Goal: Entertainment & Leisure: Consume media (video, audio)

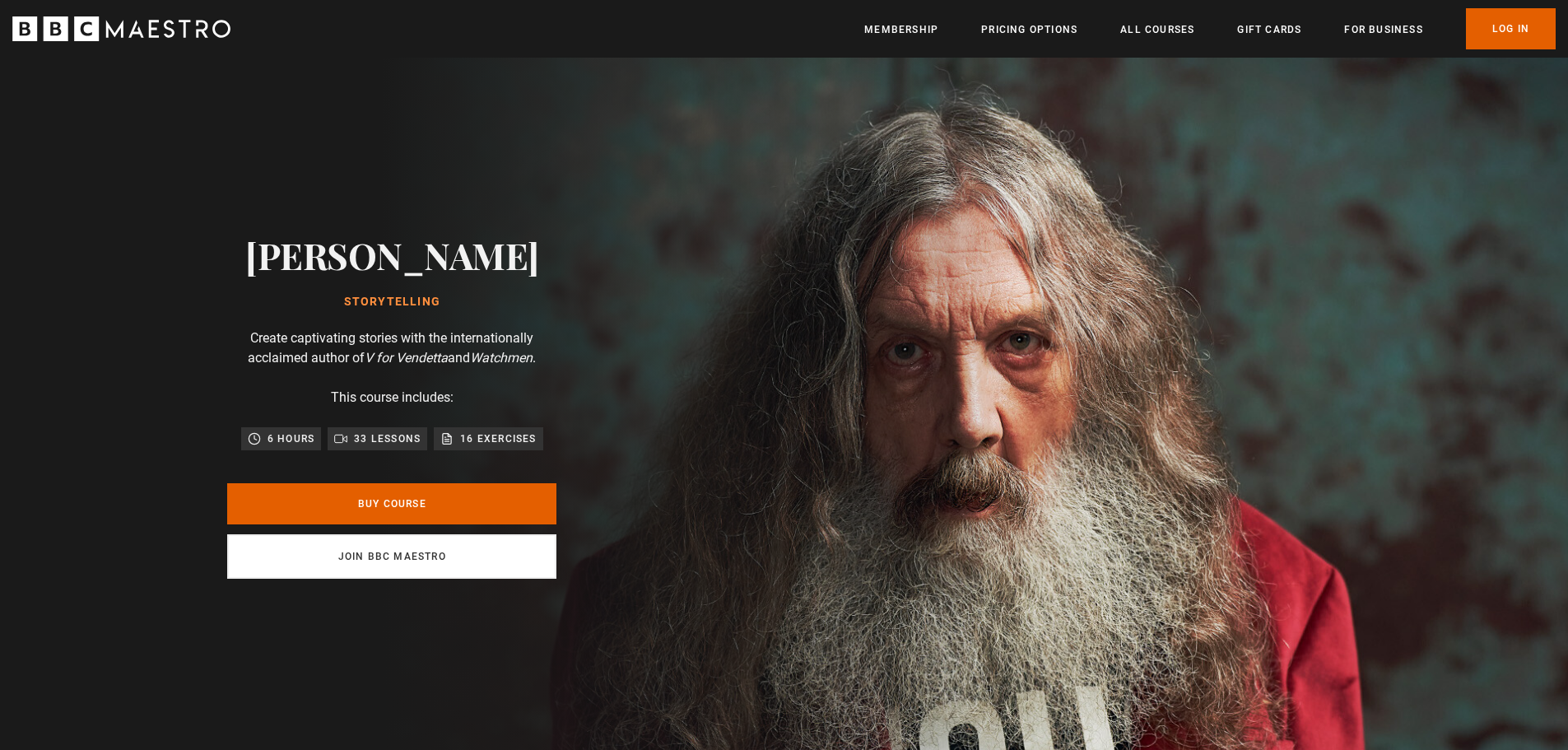
click at [408, 557] on link "Join BBC Maestro" at bounding box center [391, 556] width 329 height 45
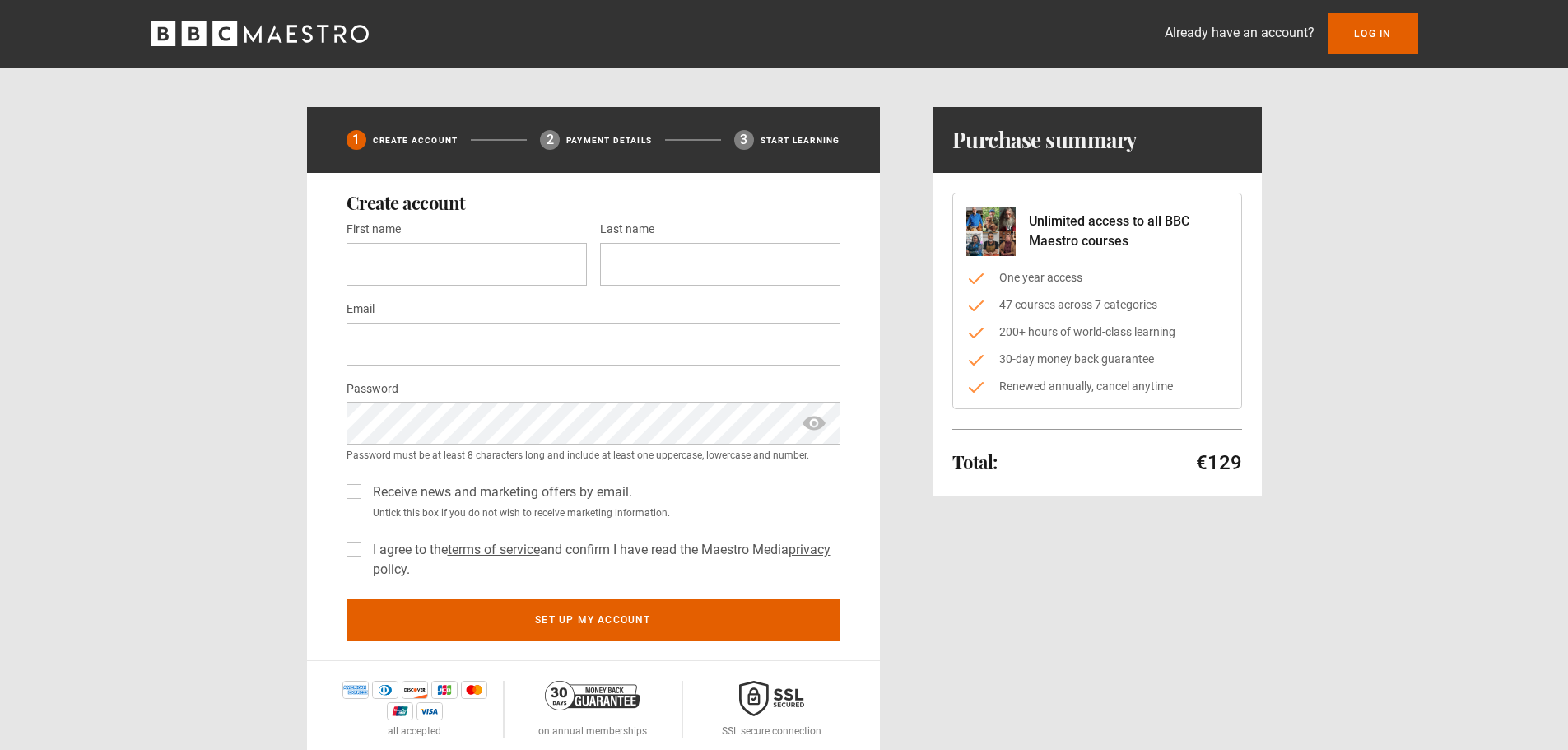
click at [1407, 7] on div "Already have an account? Log In" at bounding box center [784, 34] width 1568 height 67
click at [1389, 24] on link "Log In" at bounding box center [1372, 34] width 89 height 41
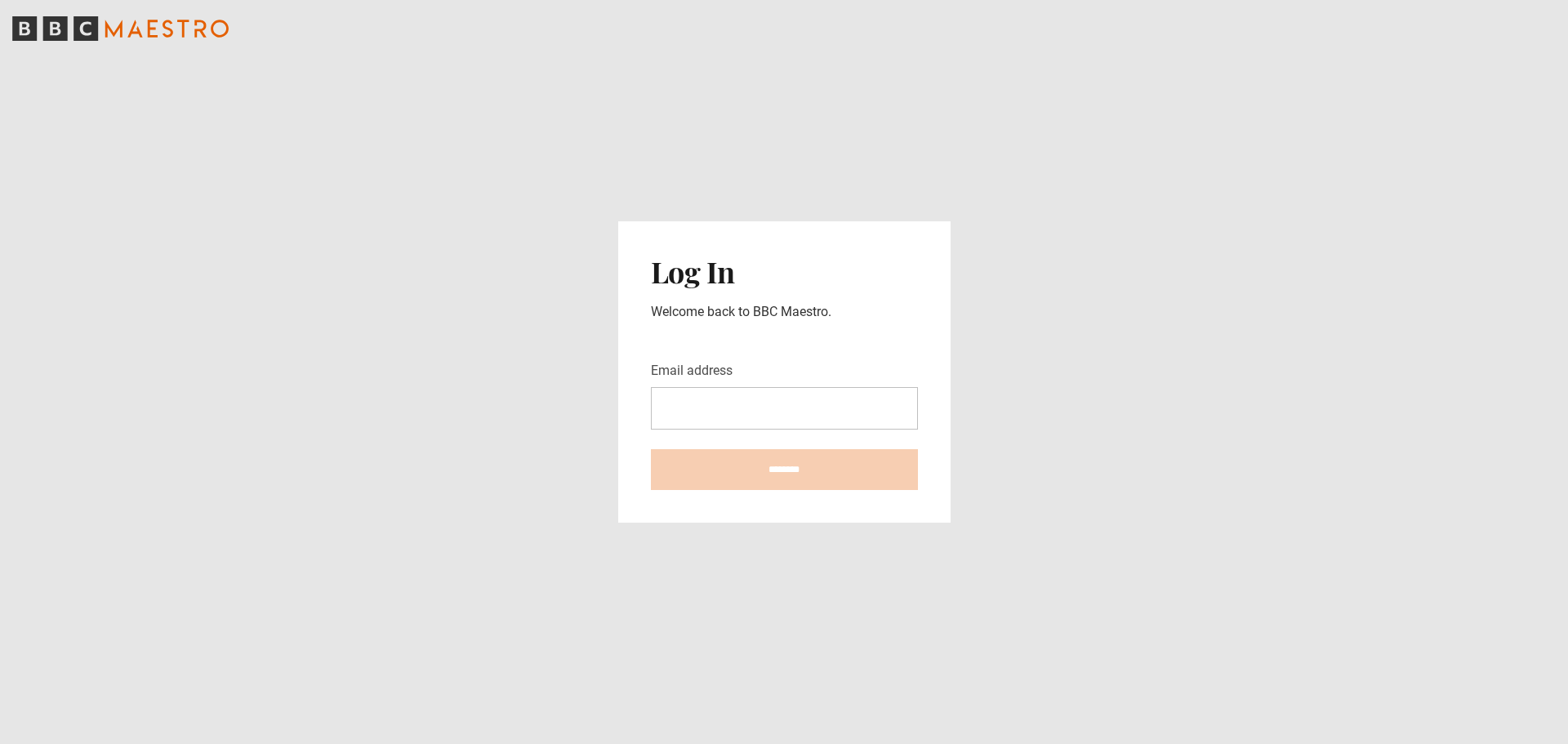
type input "**********"
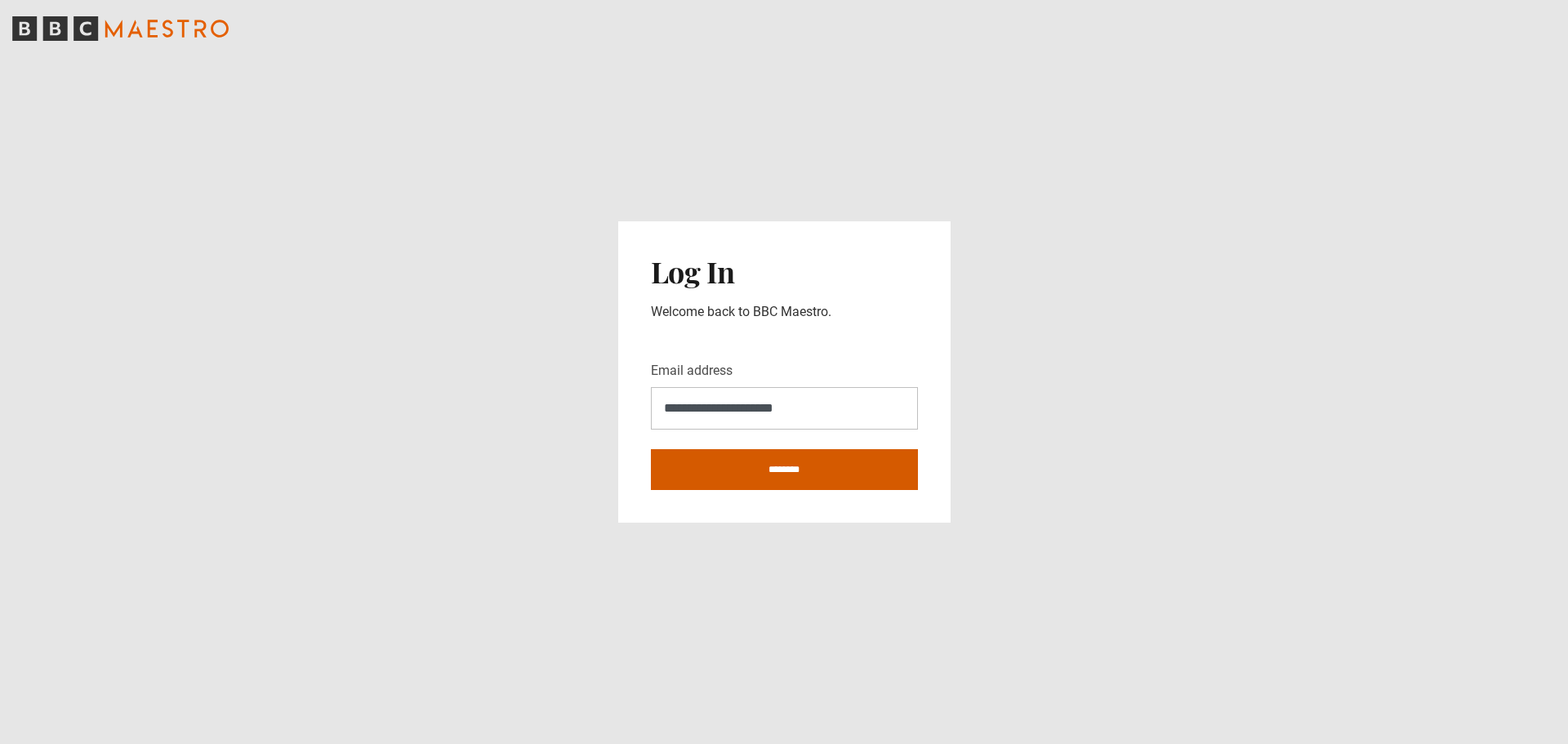
click at [837, 458] on input "********" at bounding box center [784, 470] width 267 height 41
type input "**********"
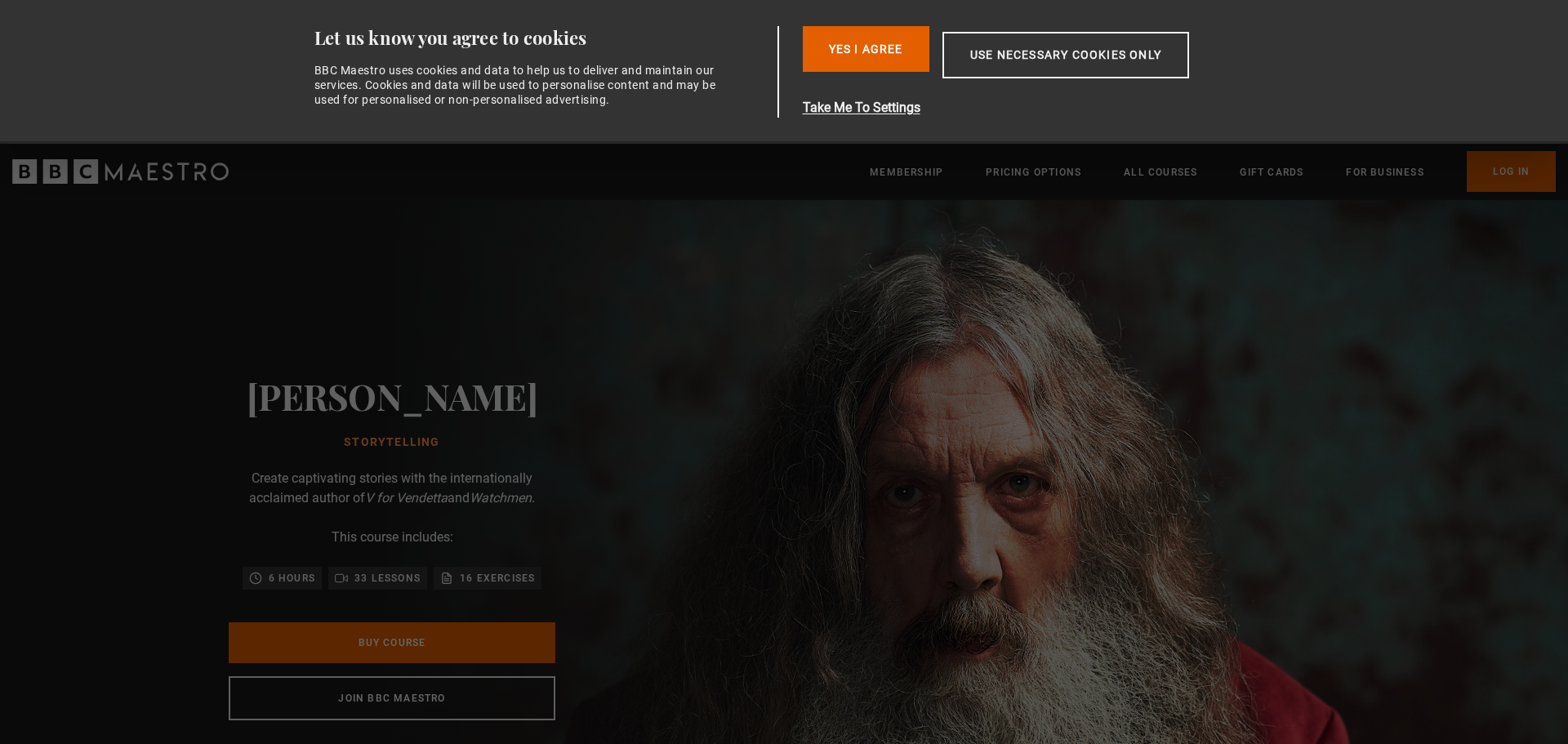
scroll to position [0, 214]
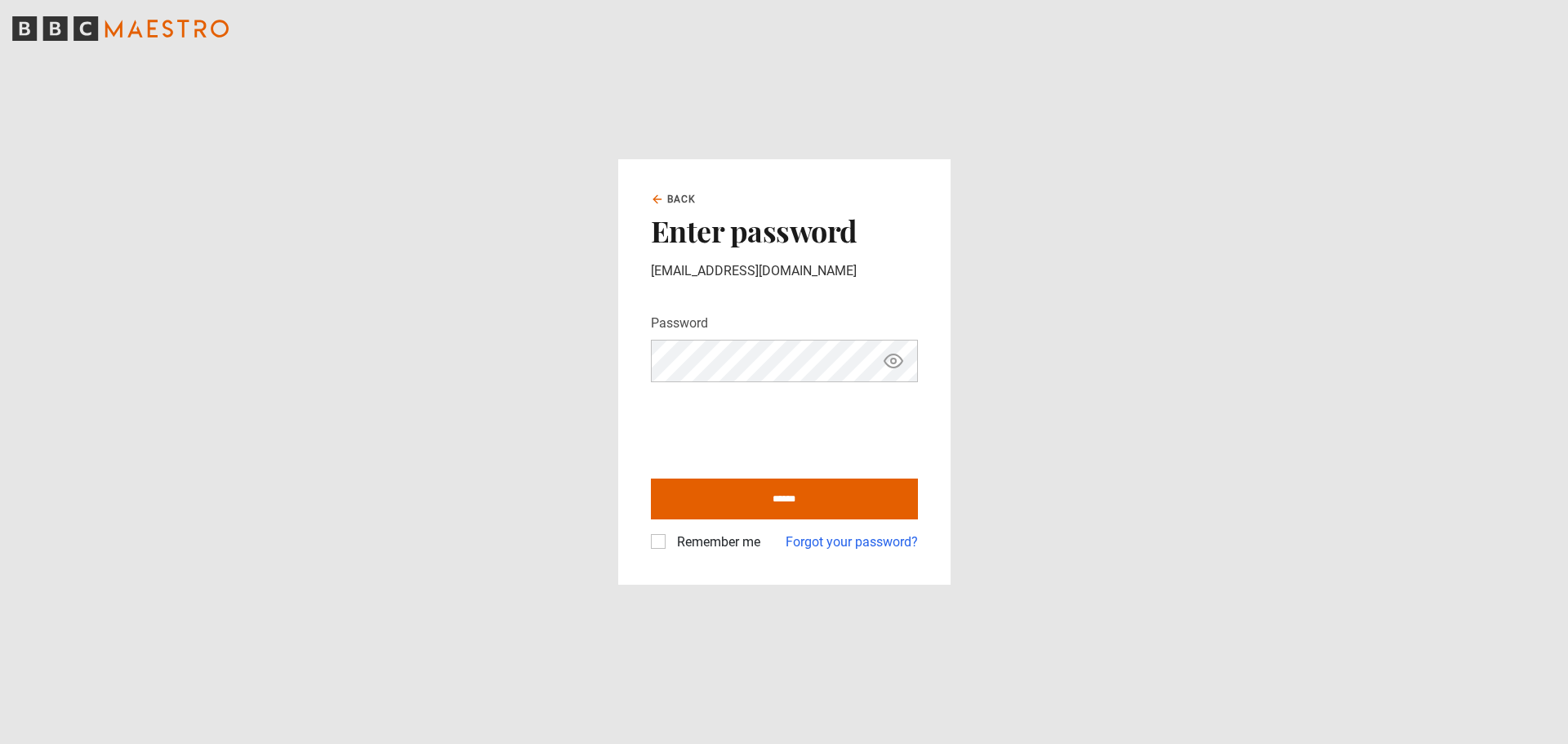
drag, startPoint x: 679, startPoint y: 547, endPoint x: 685, endPoint y: 530, distance: 18.0
click at [679, 546] on label "Remember me" at bounding box center [715, 542] width 90 height 19
click at [700, 504] on input "******" at bounding box center [784, 499] width 267 height 41
type input "**********"
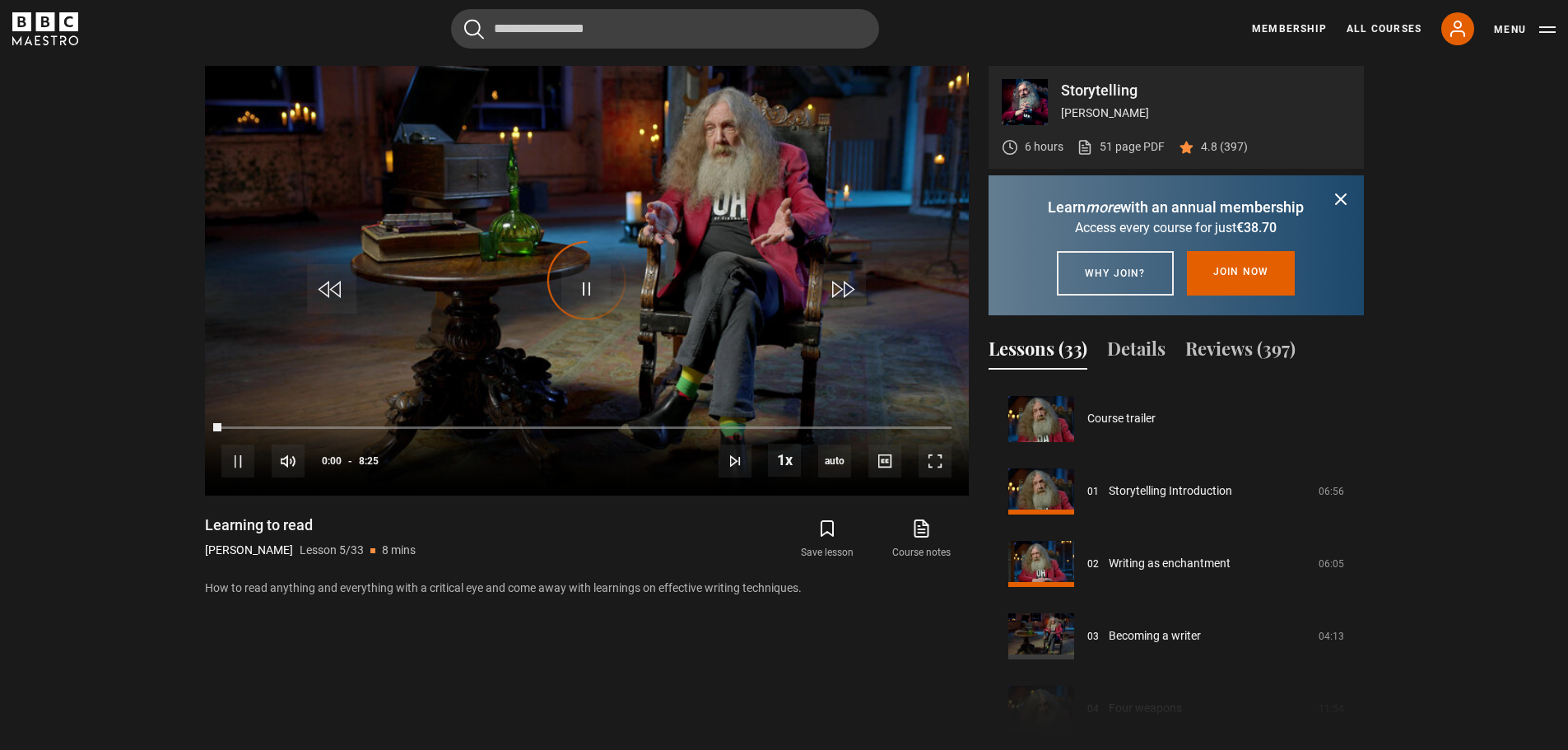
scroll to position [290, 0]
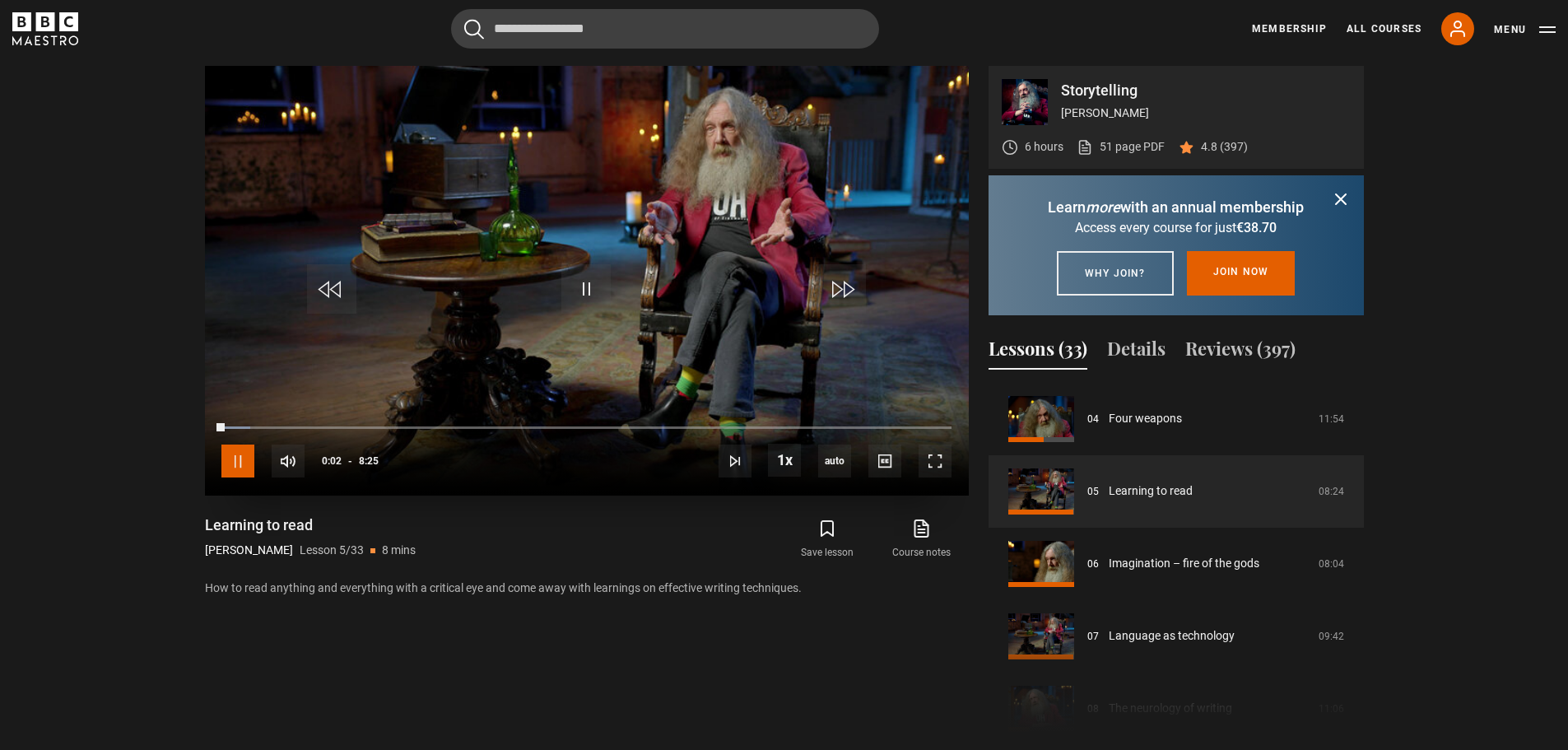
click at [235, 463] on span "Video Player" at bounding box center [238, 460] width 33 height 33
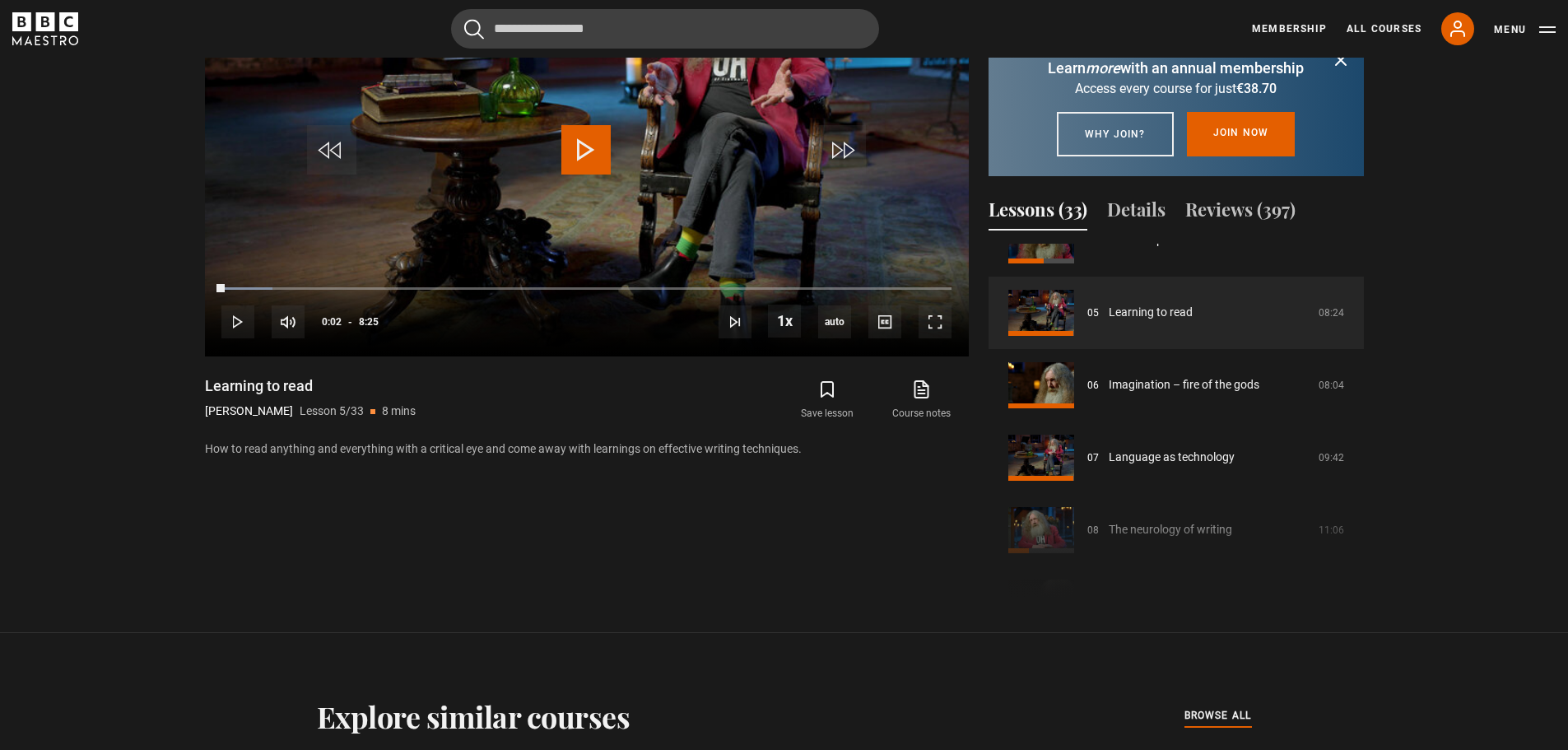
scroll to position [922, 0]
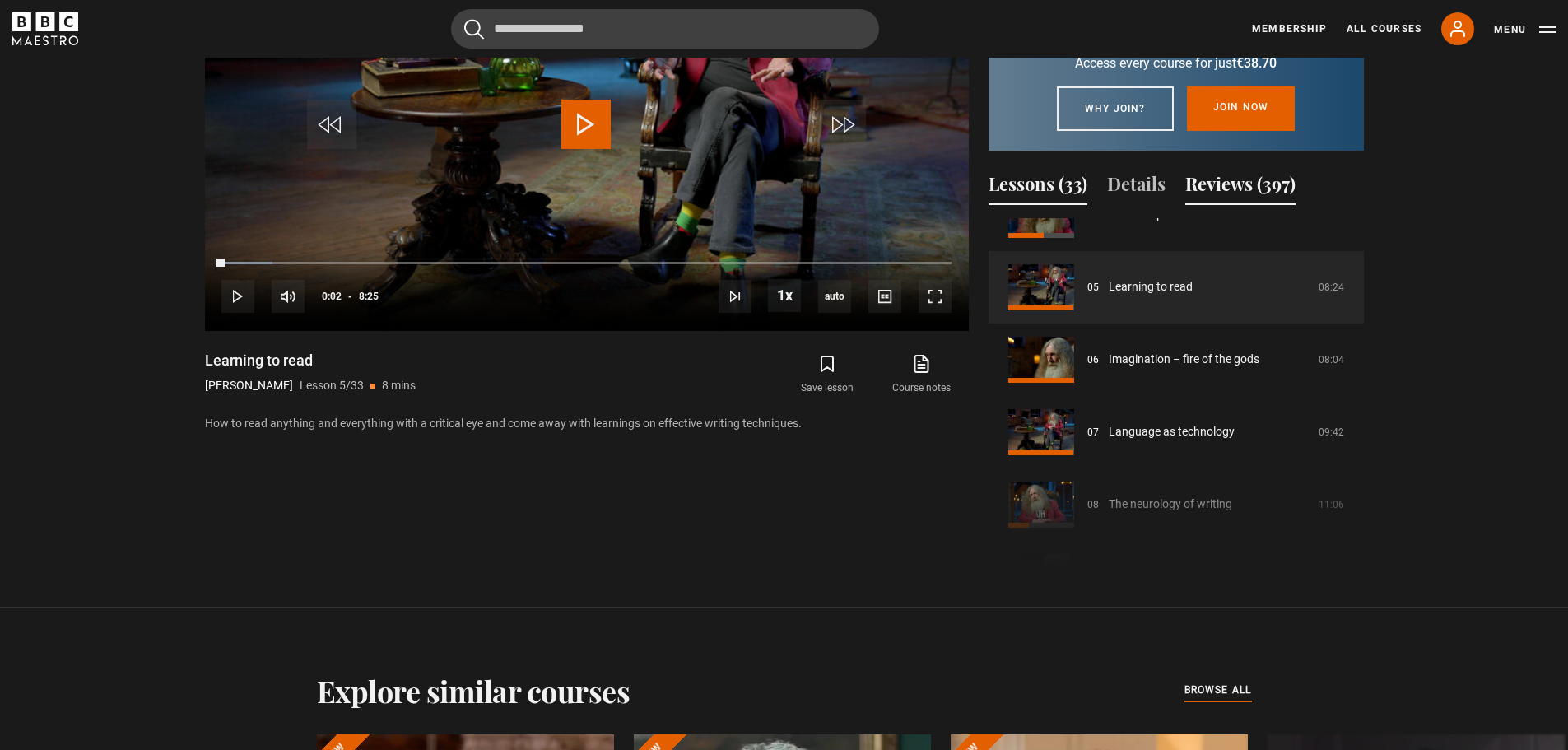
click at [1235, 195] on button "Reviews (397)" at bounding box center [1240, 187] width 110 height 34
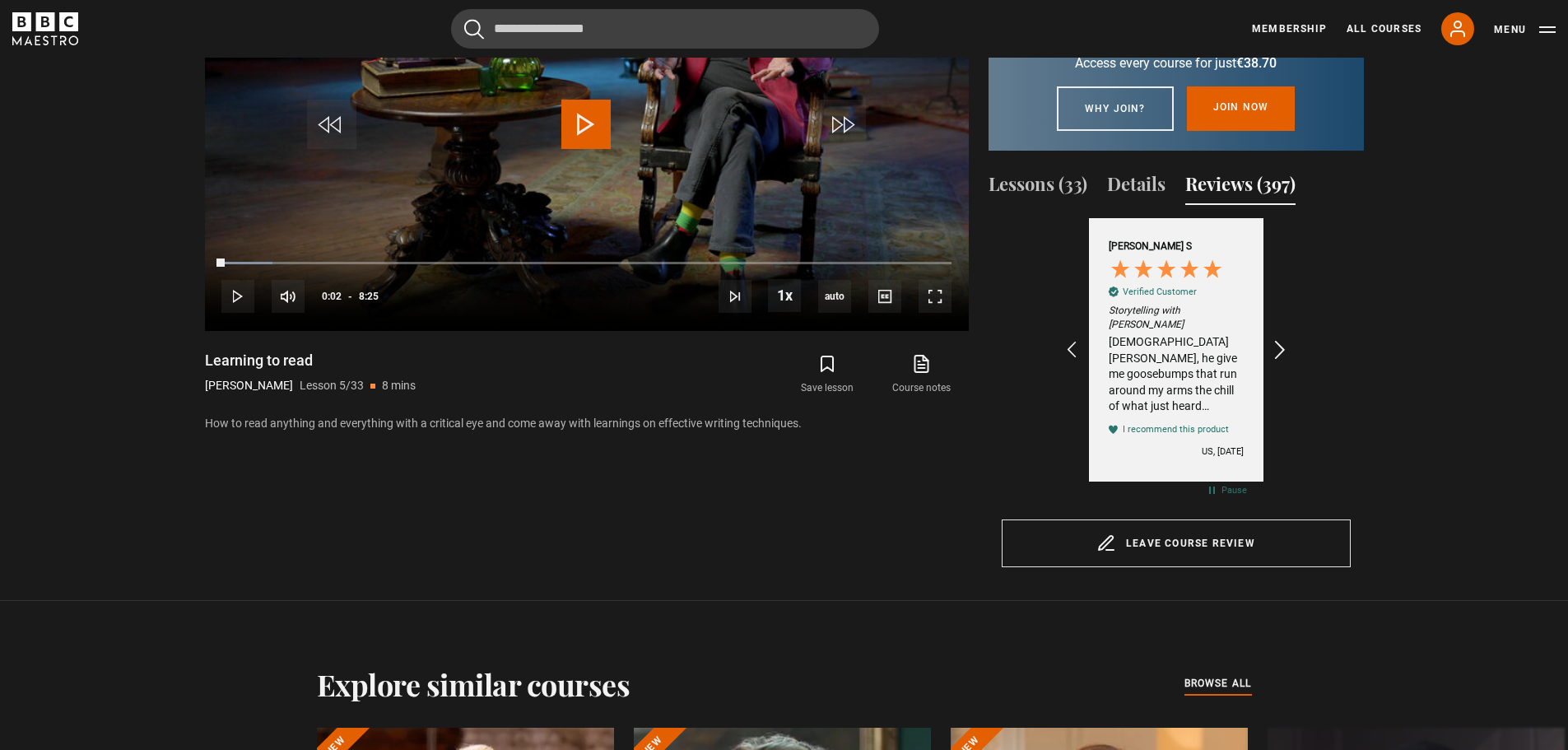
click at [1286, 361] on icon "REVIEWS.io Carousel Scroll Right" at bounding box center [1279, 349] width 23 height 23
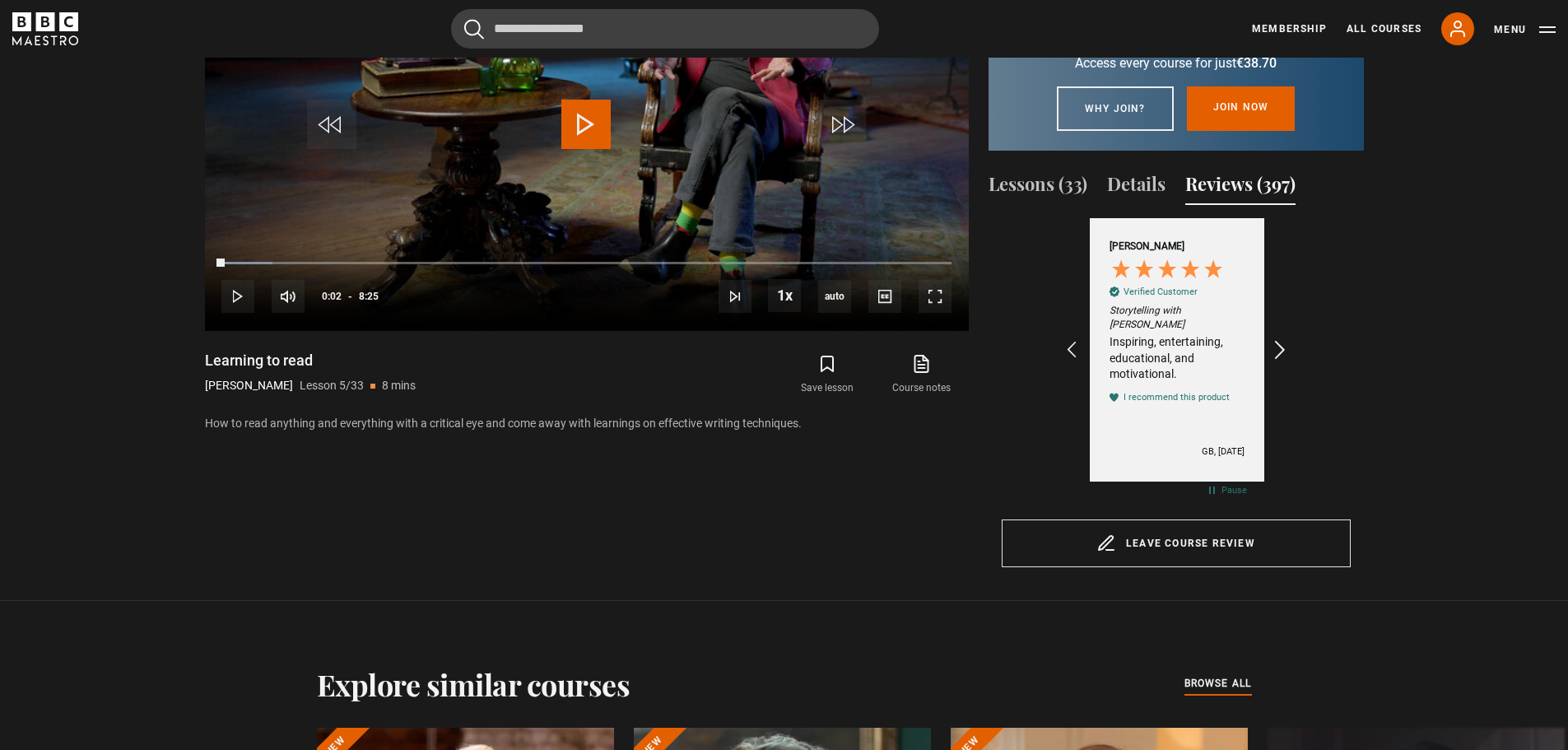
scroll to position [0, 573]
click at [1286, 361] on icon "REVIEWS.io Carousel Scroll Right" at bounding box center [1279, 349] width 23 height 23
click at [1020, 151] on div "Dismiss Learn more with an annual membership Access every course for just €38.7…" at bounding box center [1176, 80] width 375 height 140
click at [1035, 196] on button "Lessons (33)" at bounding box center [1038, 187] width 99 height 34
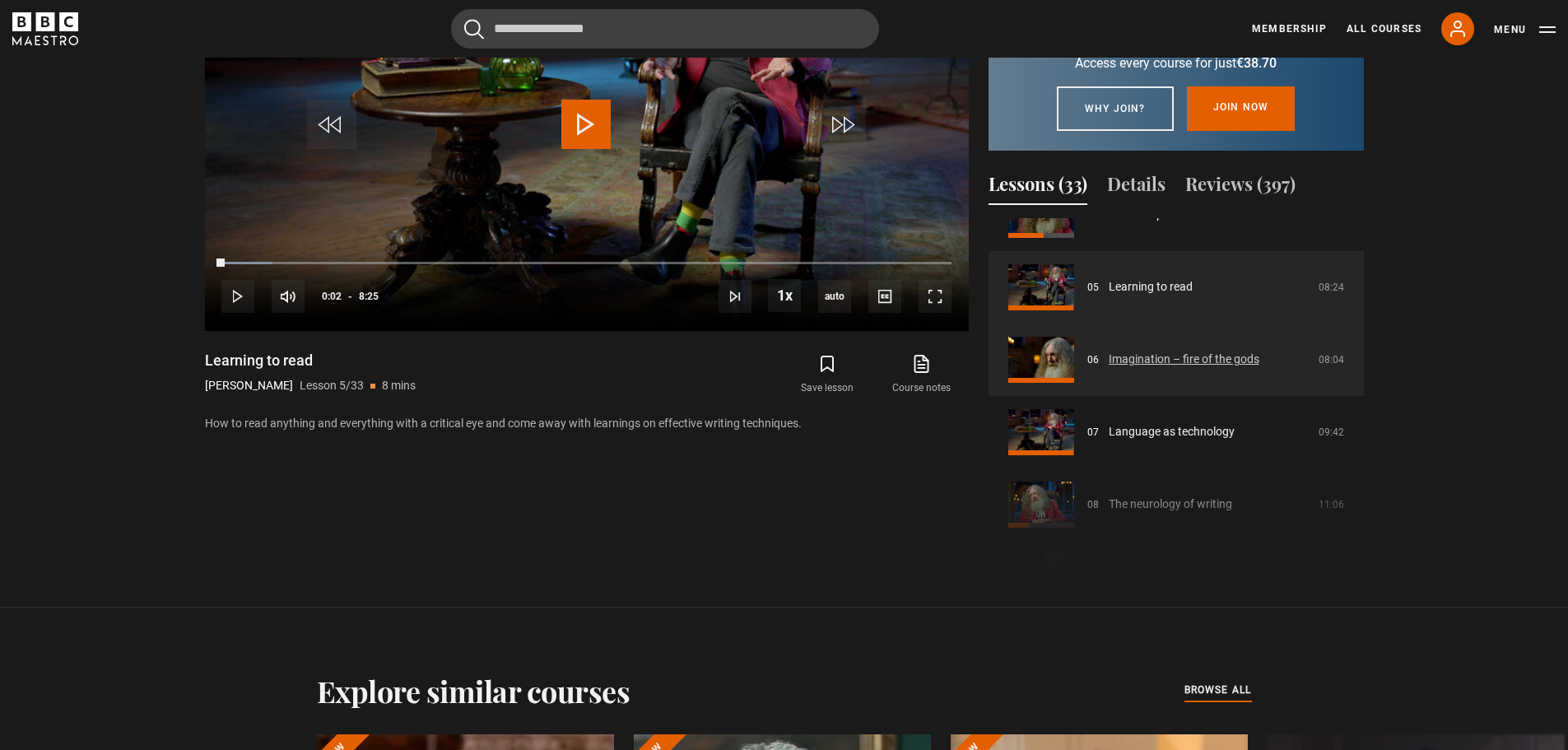
scroll to position [247, 0]
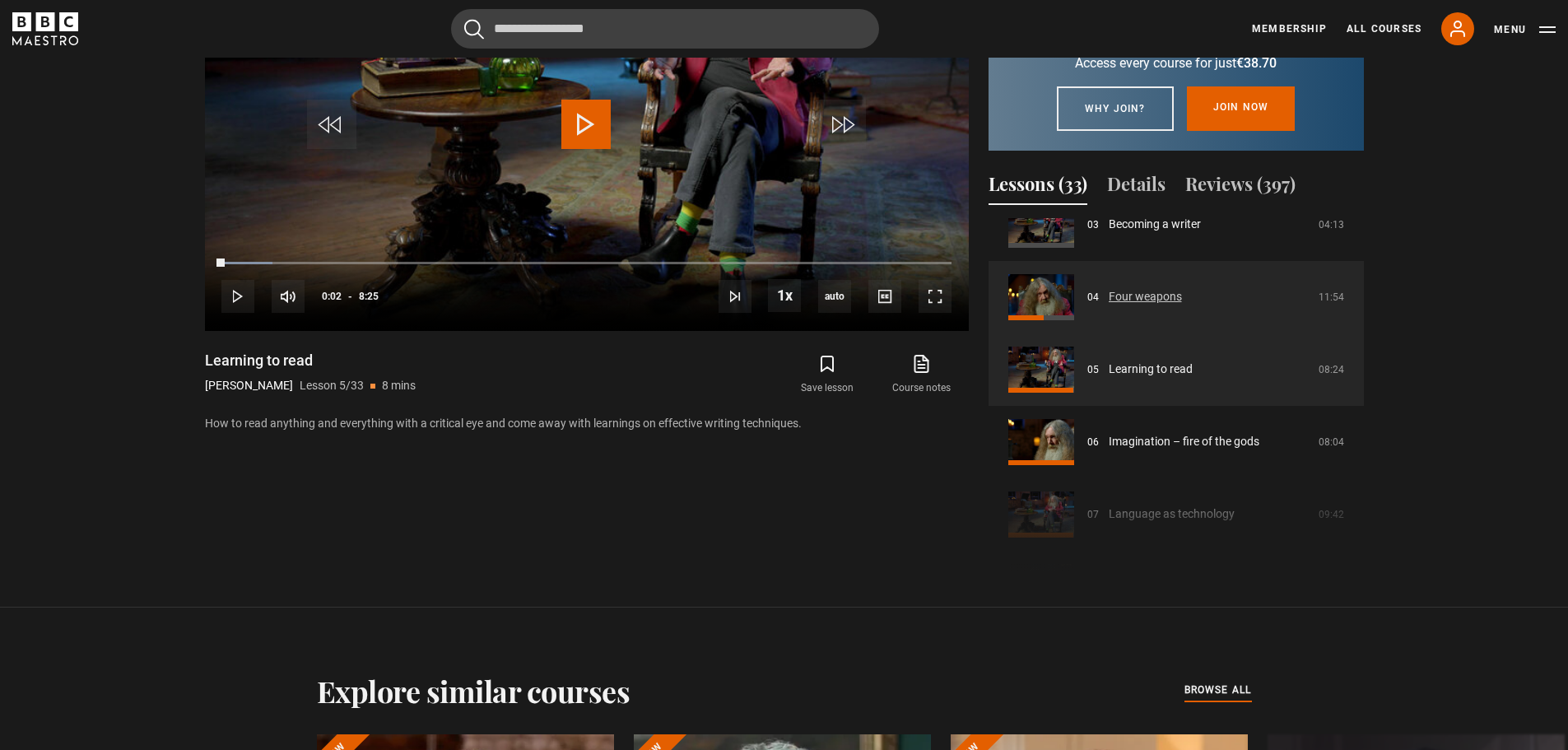
click at [1140, 306] on link "Four weapons" at bounding box center [1145, 296] width 74 height 18
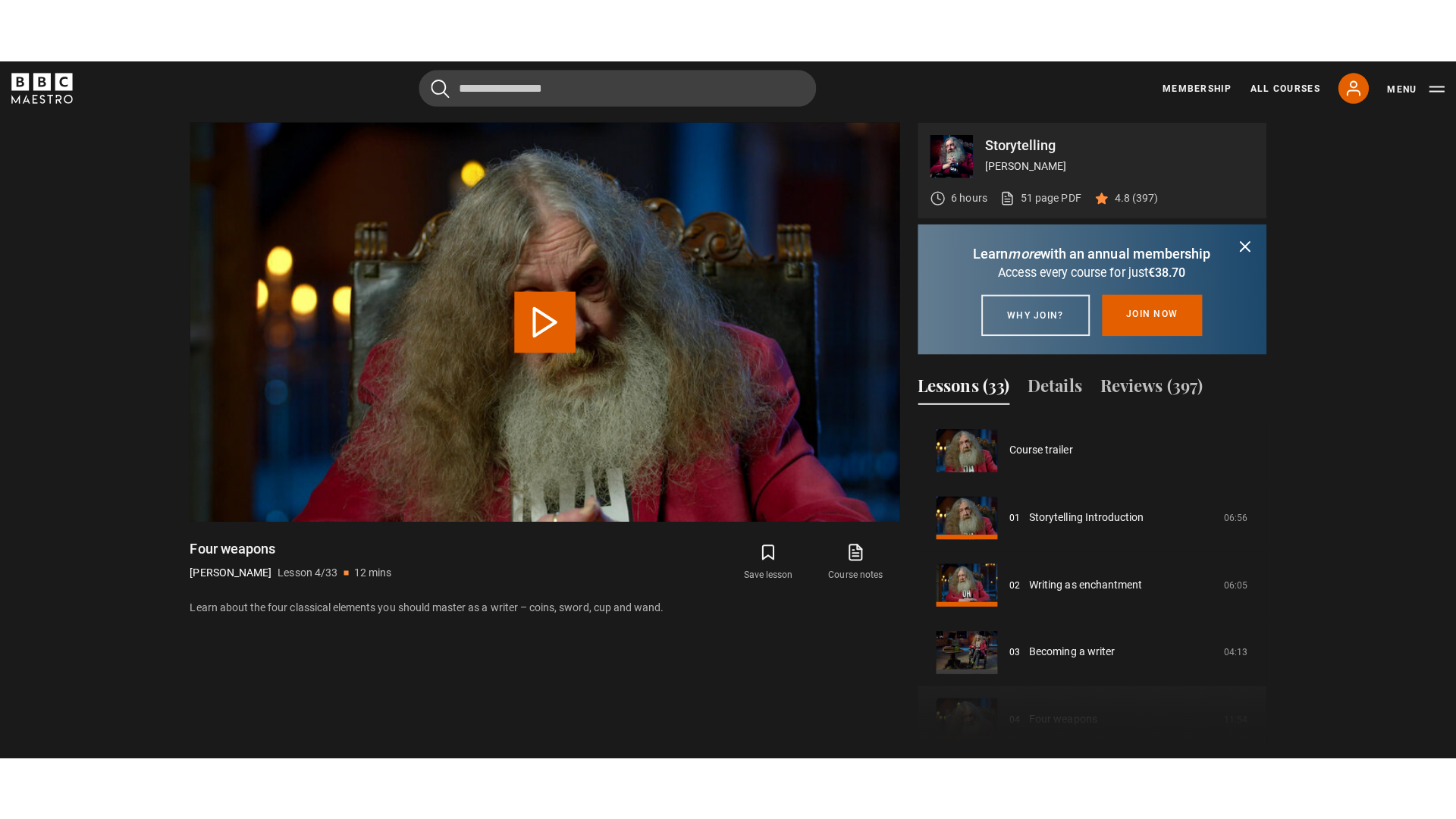
scroll to position [200, 0]
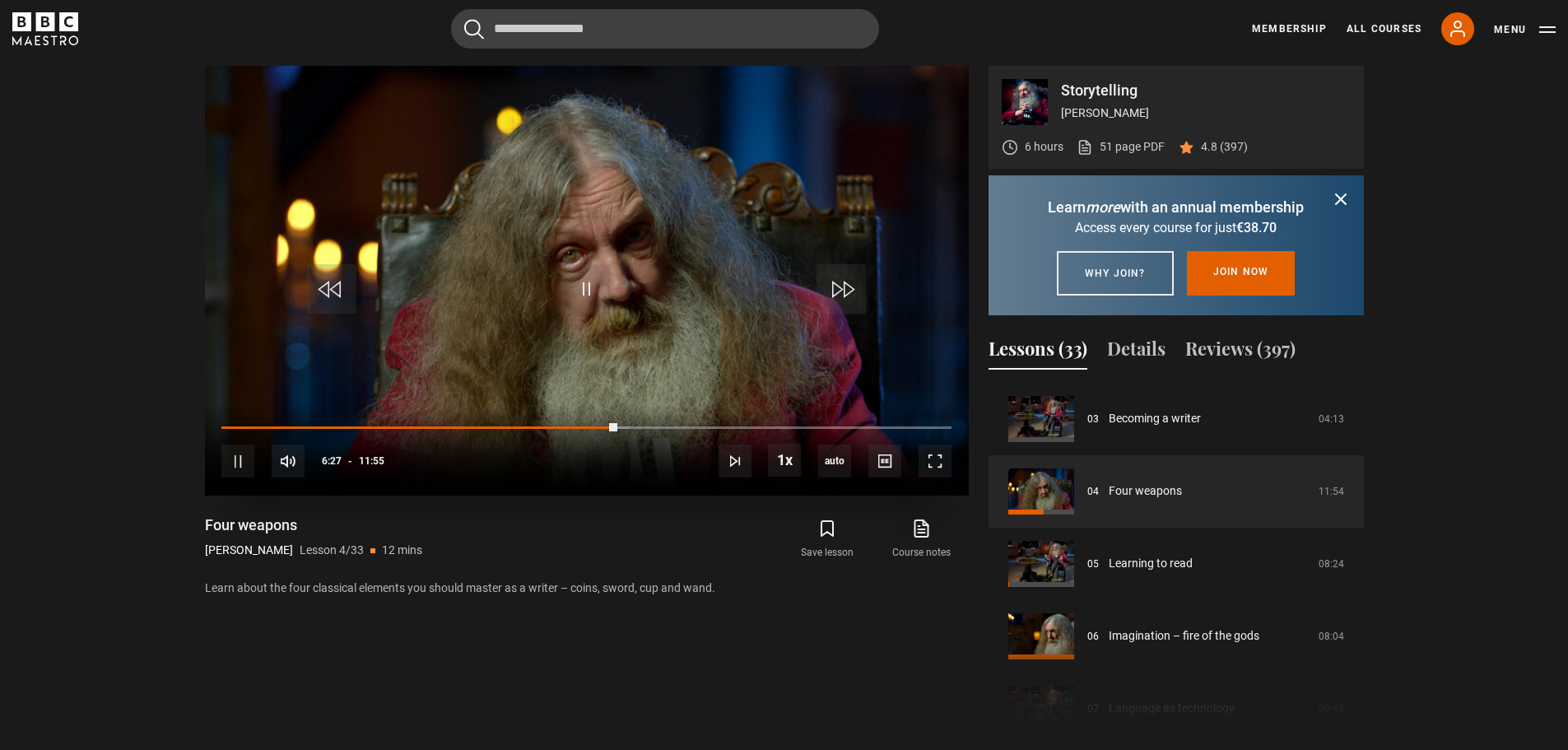
drag, startPoint x: 383, startPoint y: 425, endPoint x: 215, endPoint y: 422, distance: 168.0
click at [215, 422] on div "10s Skip Back 10 seconds Pause 10s Skip Forward 10 seconds Loaded : 55.94% 06:2…" at bounding box center [587, 450] width 764 height 91
drag, startPoint x: 229, startPoint y: 427, endPoint x: 184, endPoint y: 427, distance: 45.0
click at [184, 427] on section "Storytelling Alan Moore 6 hours 51 page PDF (opens in new tab) 4.8 (397) Dismis…" at bounding box center [784, 386] width 1568 height 771
click at [941, 461] on span "Video Player" at bounding box center [934, 460] width 33 height 33
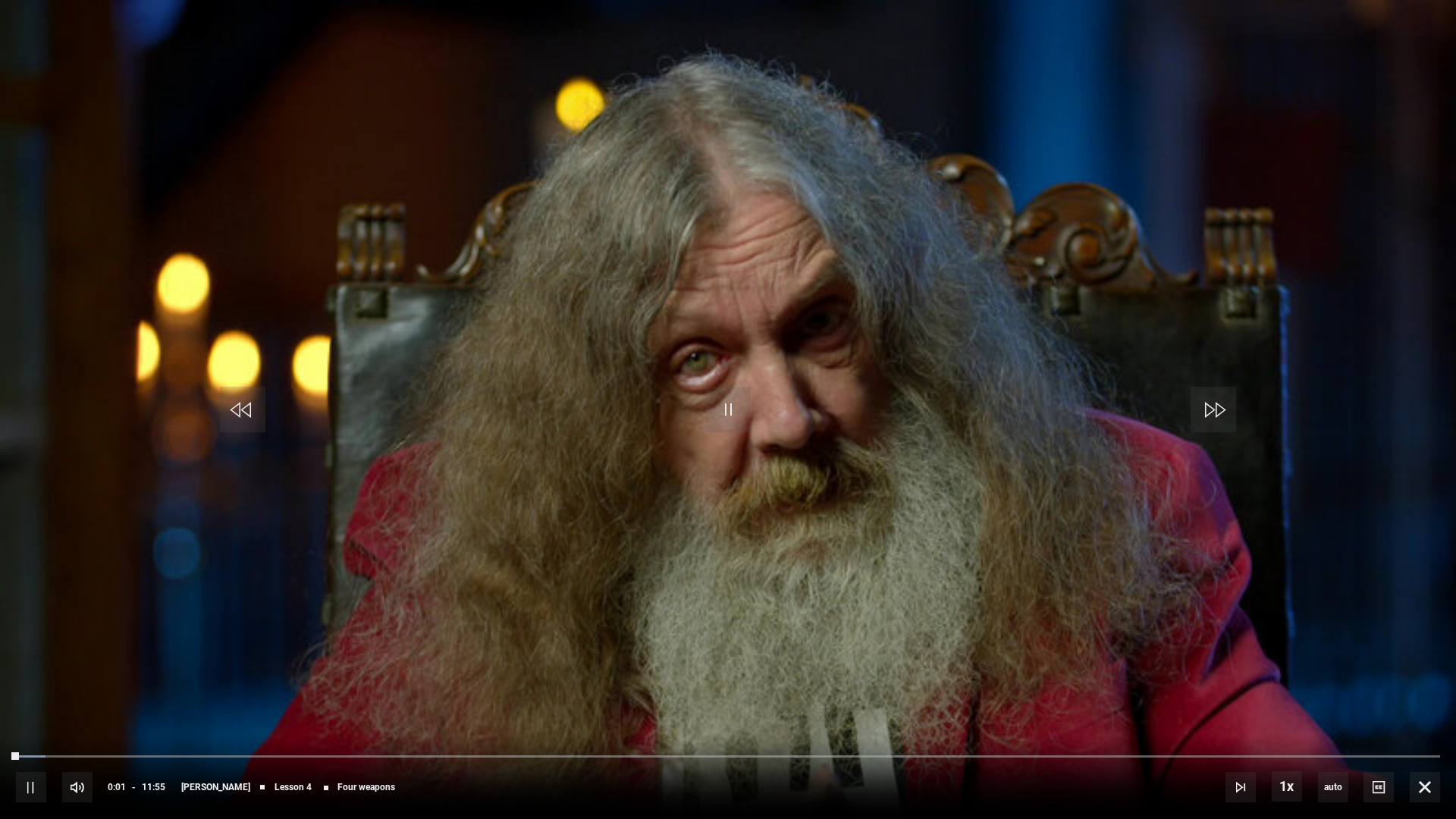
click at [783, 423] on video "Video Player" at bounding box center [728, 410] width 1456 height 819
click at [27, 690] on div "10s Skip Back 10 seconds Pause 10s Skip Forward 10 seconds Loaded : 13.29% 00:0…" at bounding box center [728, 777] width 1456 height 84
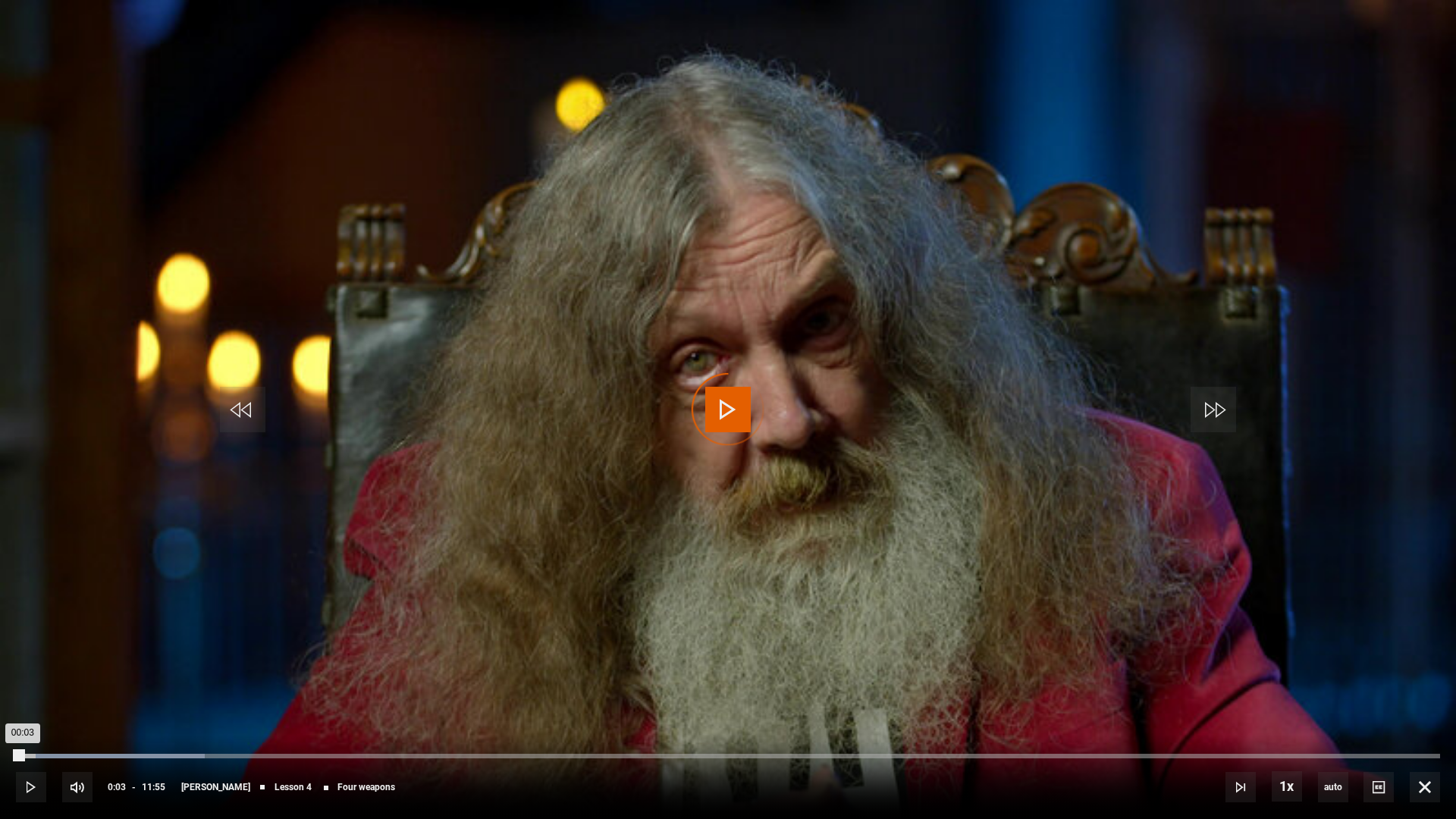
click at [22, 690] on div "Loaded : 13.29% 00:03 00:03" at bounding box center [728, 755] width 1424 height 4
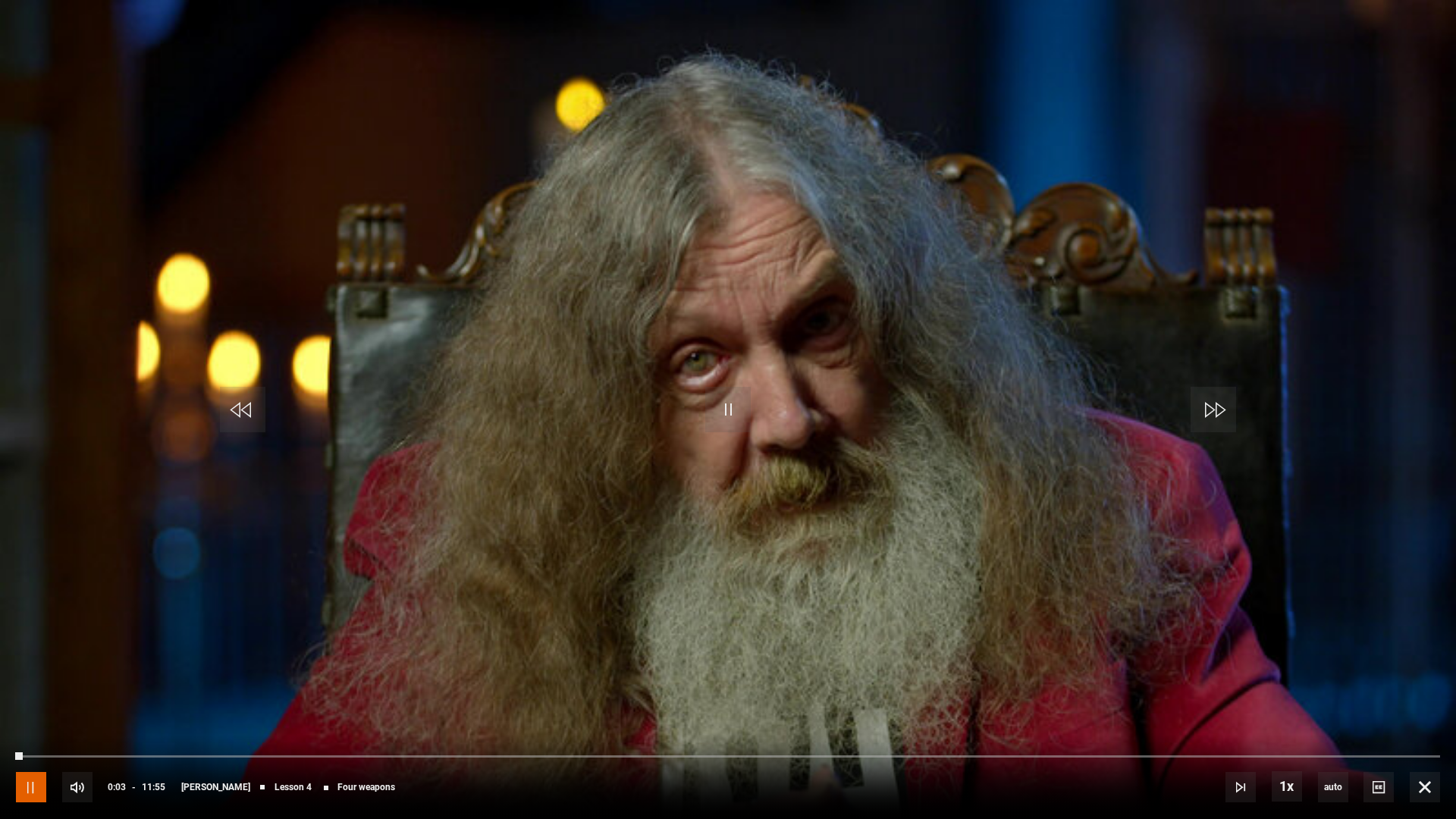
click at [31, 690] on span "Video Player" at bounding box center [31, 786] width 30 height 30
click at [32, 690] on span "Video Player" at bounding box center [31, 786] width 30 height 30
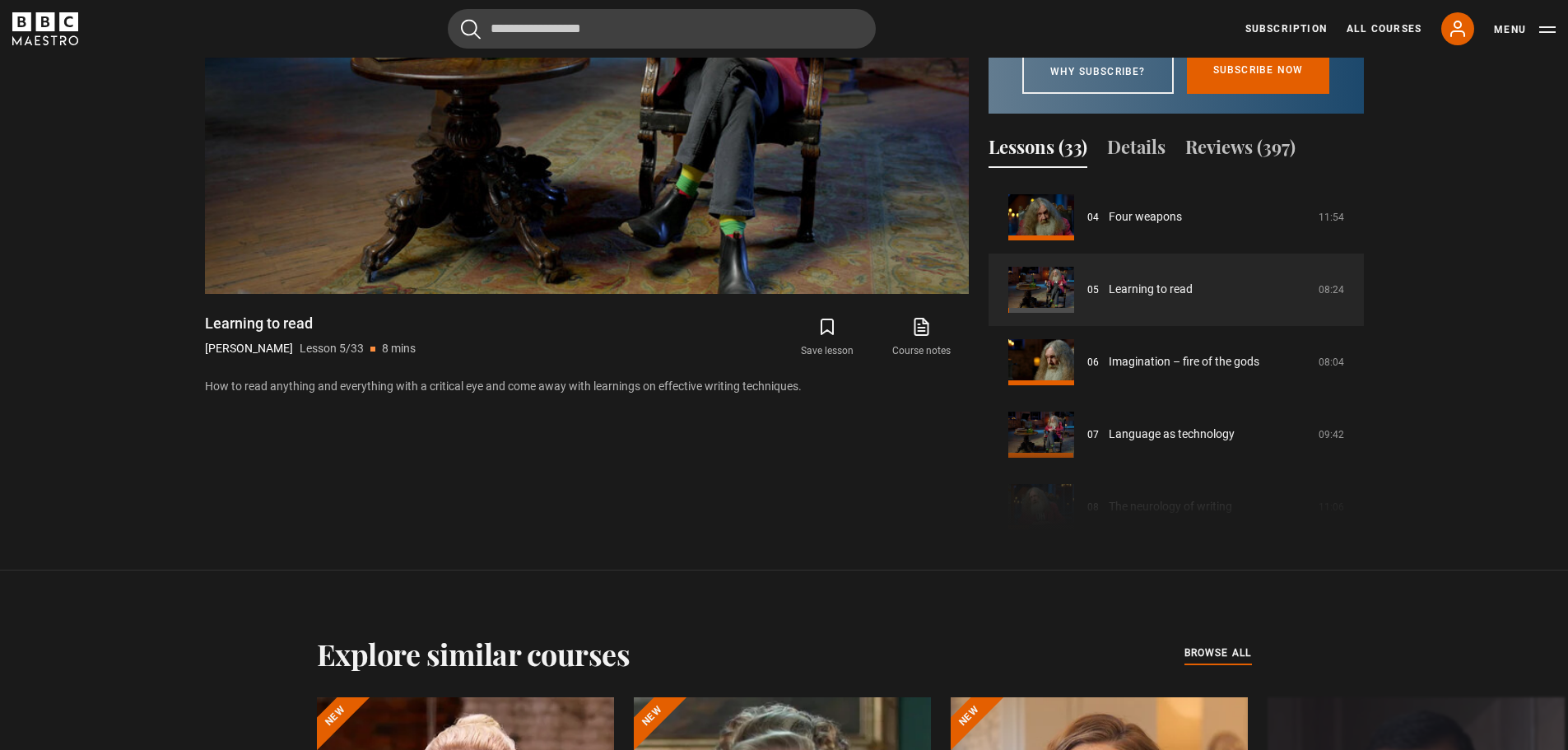
scroll to position [769, 0]
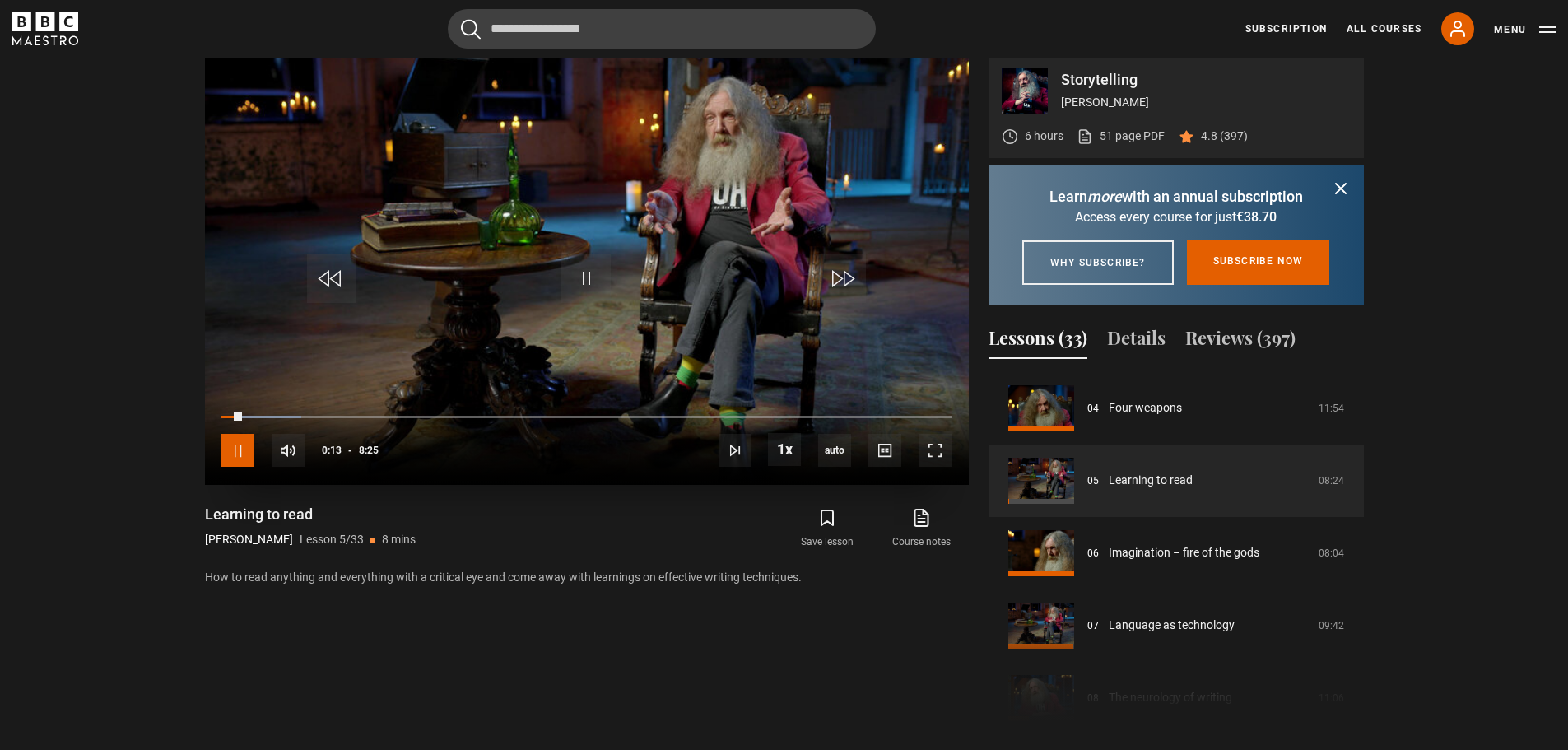
click at [236, 449] on span "Video Player" at bounding box center [238, 449] width 33 height 33
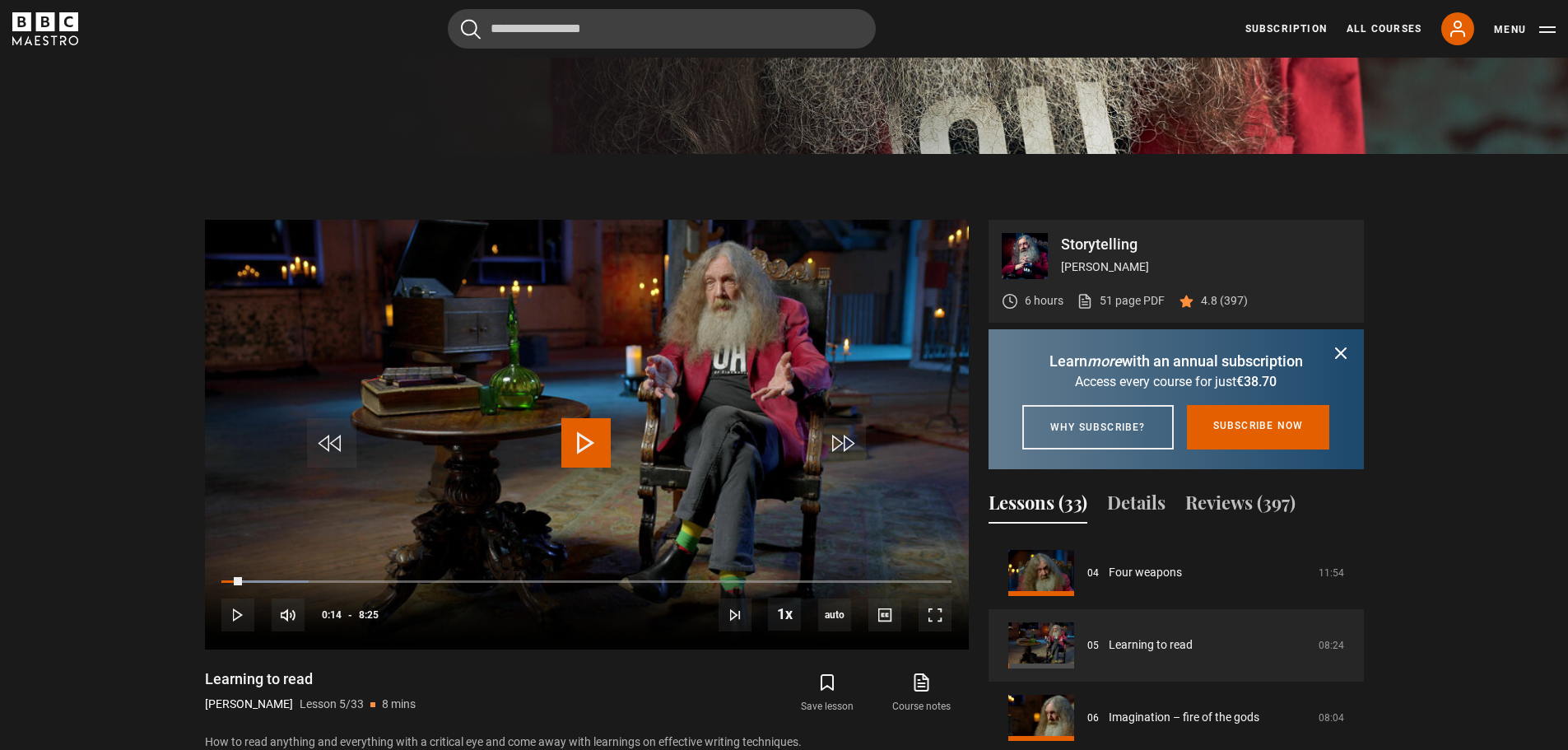
scroll to position [757, 0]
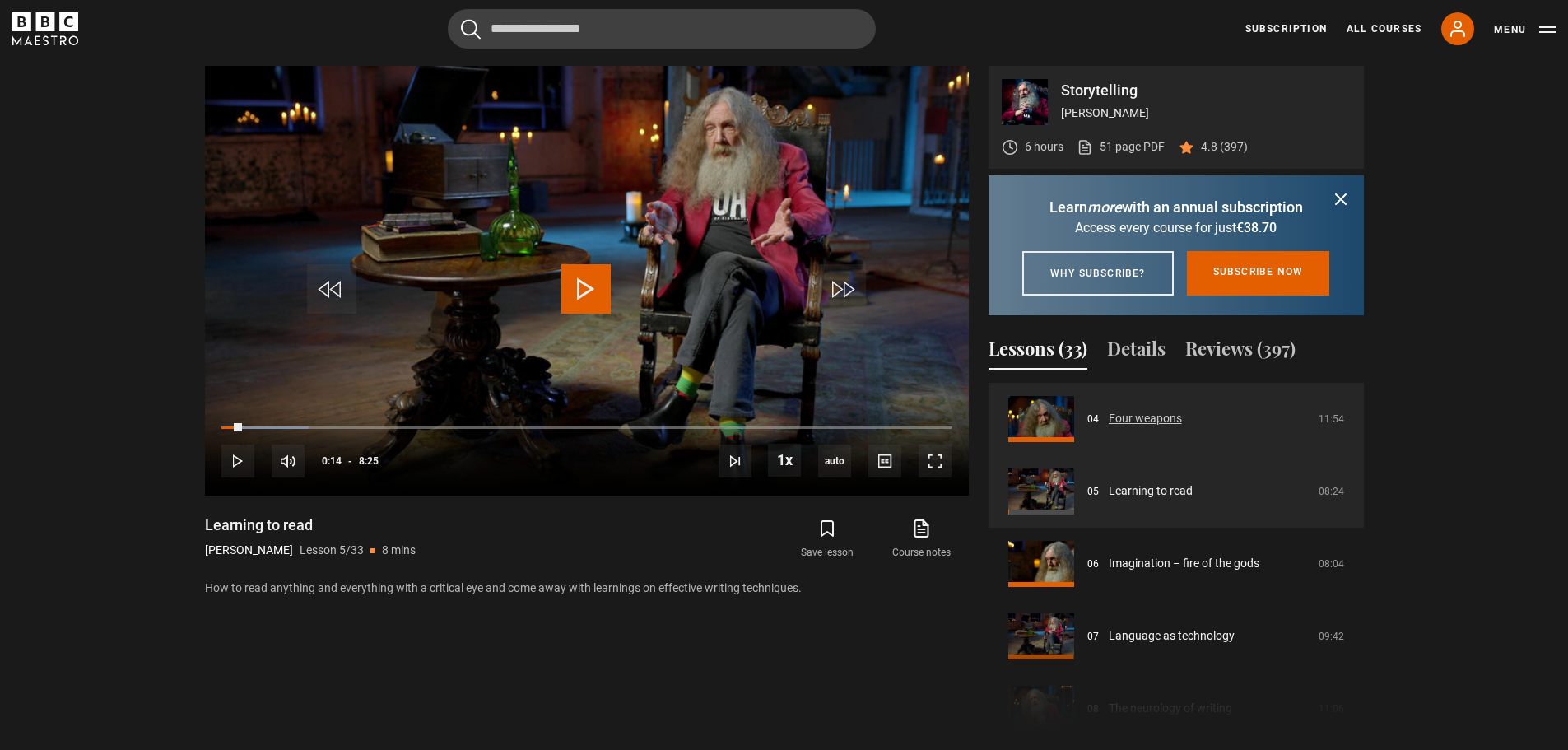
click at [1119, 427] on link "Four weapons" at bounding box center [1145, 418] width 74 height 18
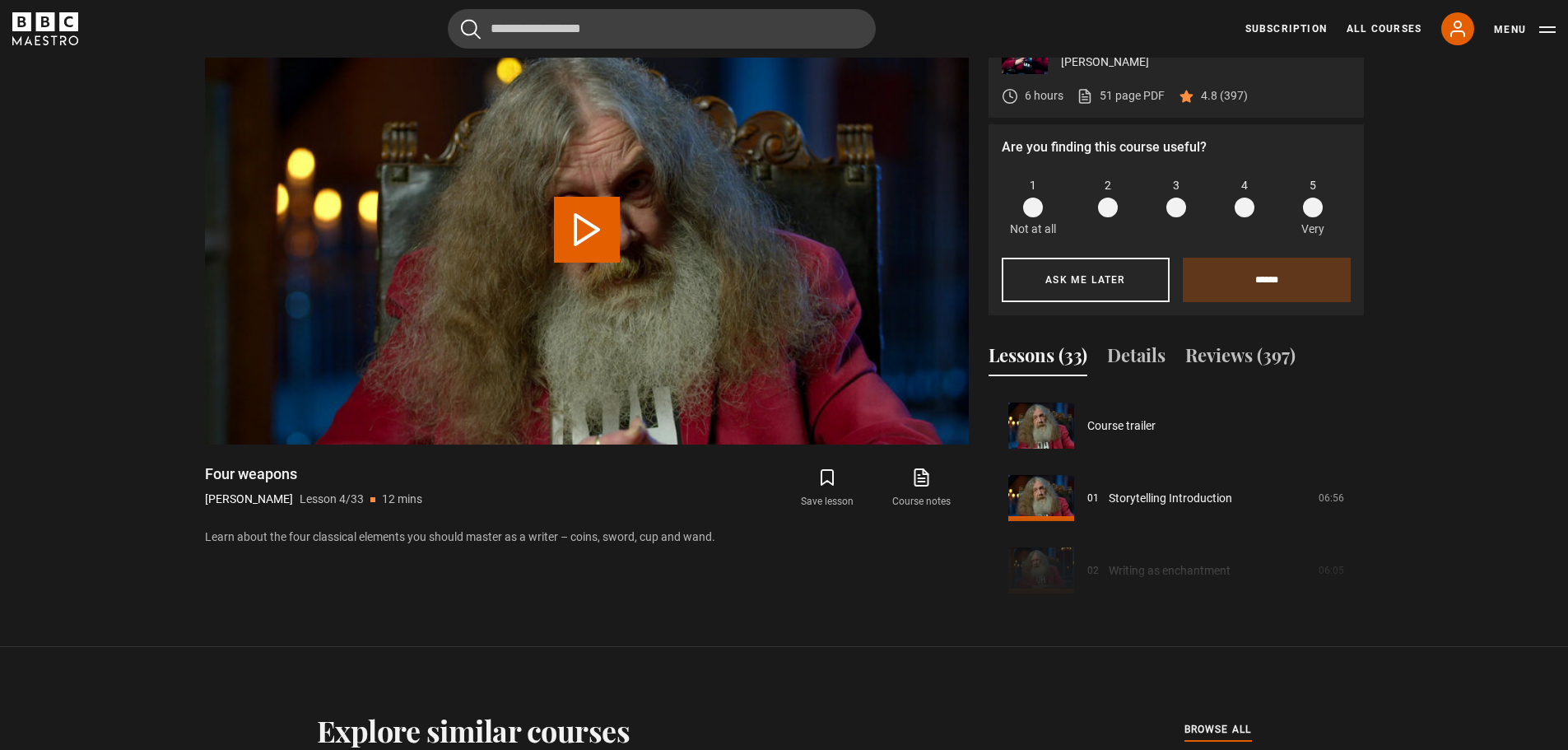
scroll to position [217, 0]
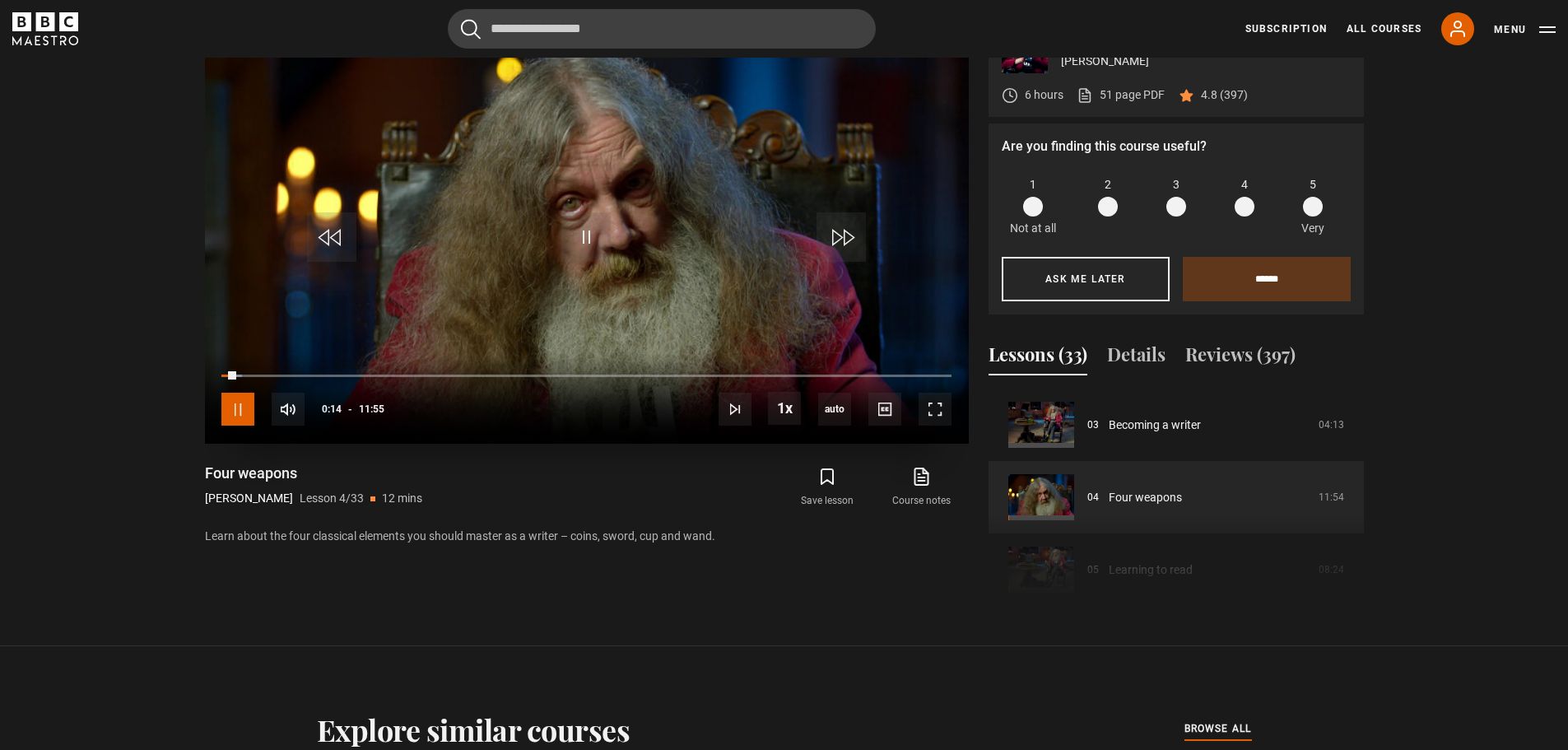
click at [241, 415] on span "Video Player" at bounding box center [238, 408] width 33 height 33
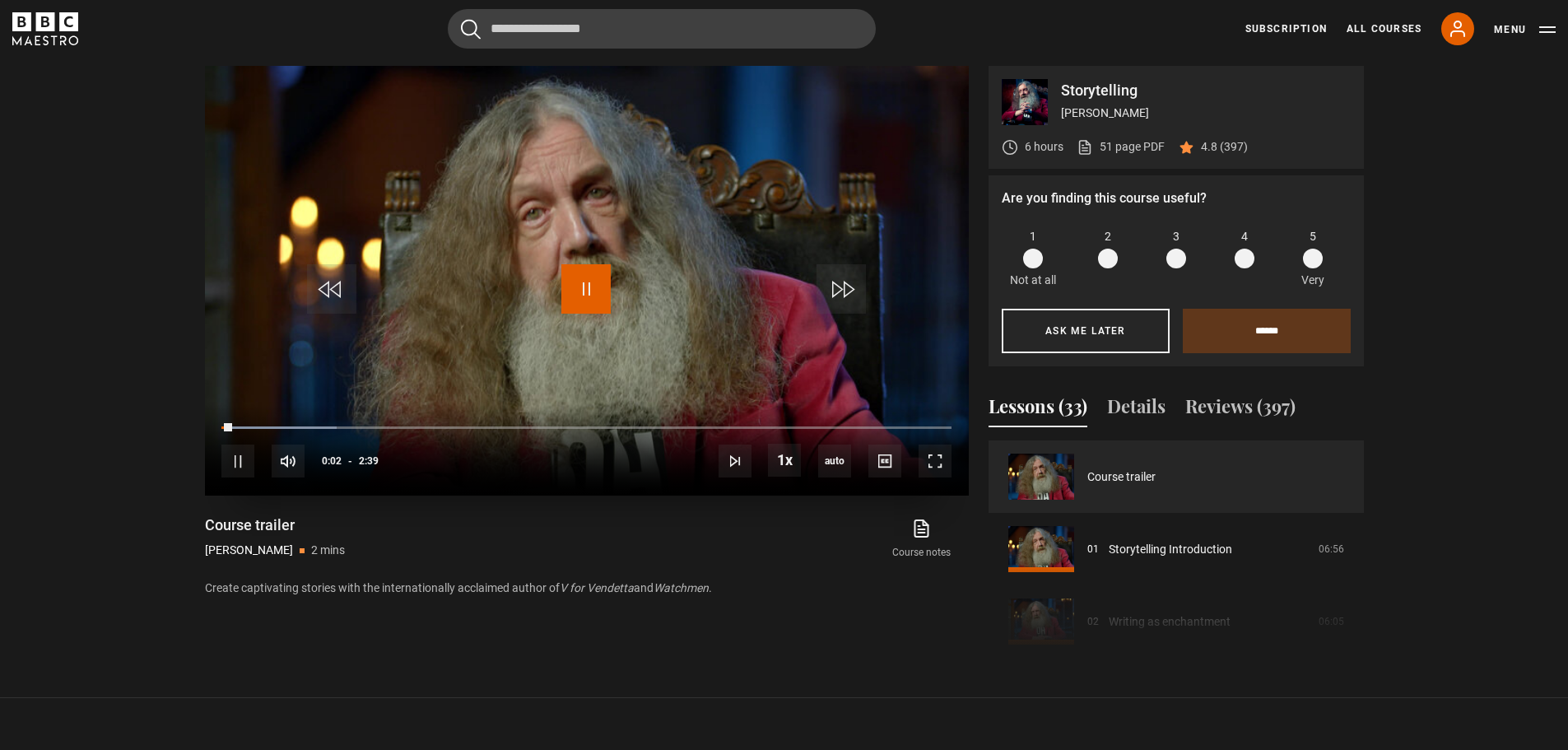
click at [572, 288] on span "Video Player" at bounding box center [585, 289] width 49 height 49
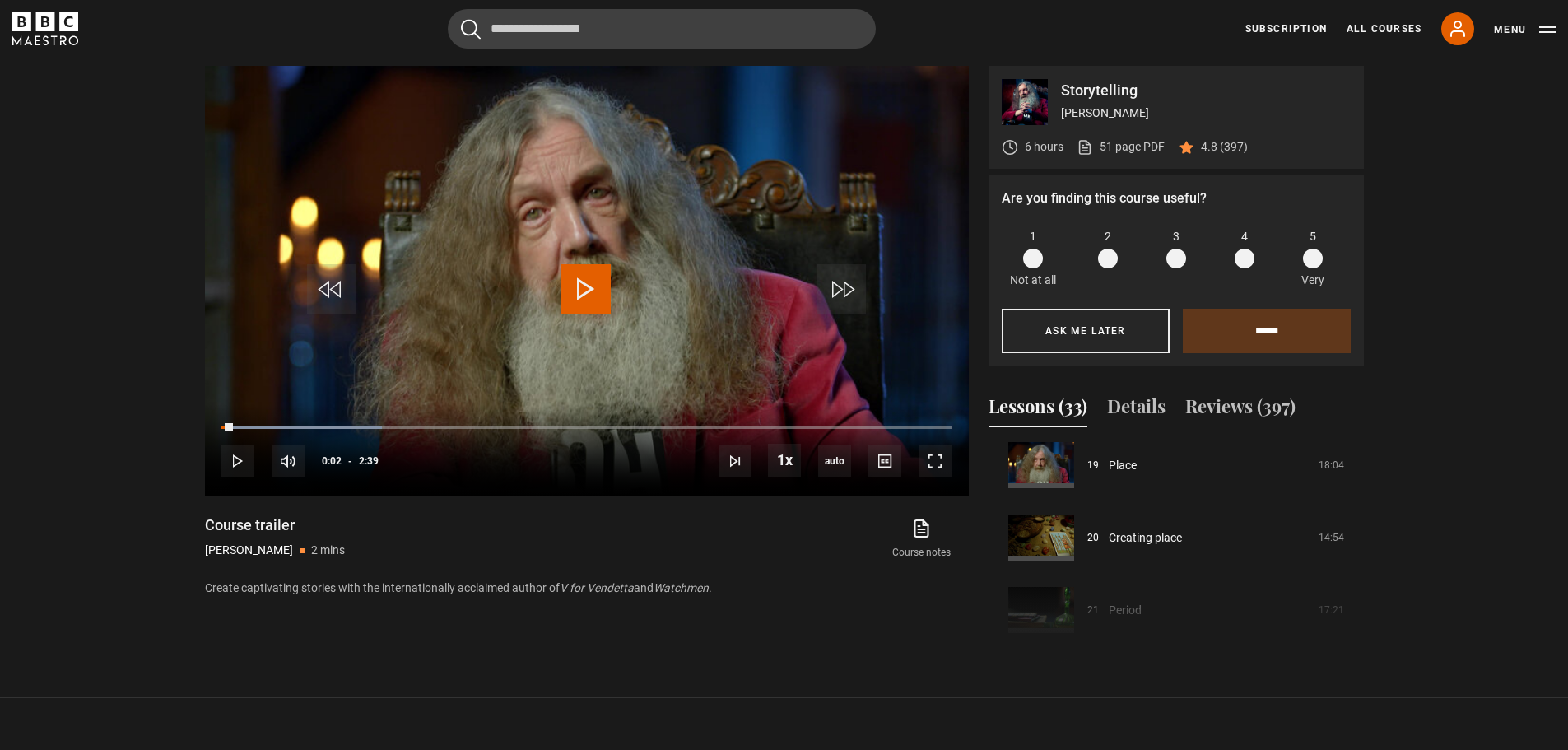
scroll to position [1398, 0]
